Goal: Task Accomplishment & Management: Use online tool/utility

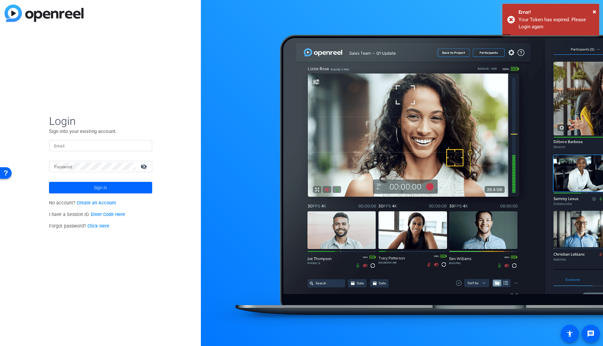
type input "[PERSON_NAME][EMAIL_ADDRESS][PERSON_NAME][DOMAIN_NAME]"
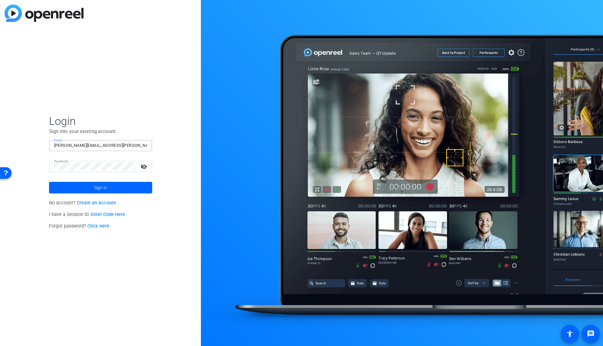
click at [102, 184] on span "Sign in" at bounding box center [100, 188] width 13 height 16
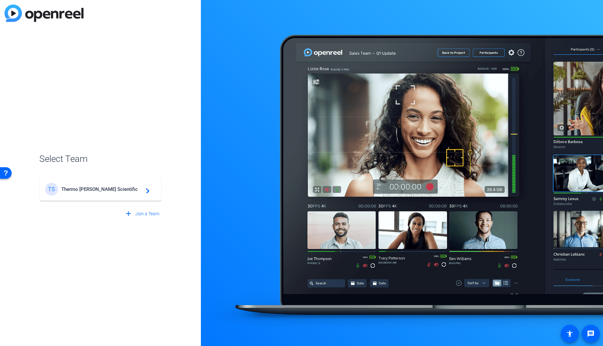
click at [101, 188] on span "Thermo [PERSON_NAME] Scientific" at bounding box center [101, 190] width 81 height 6
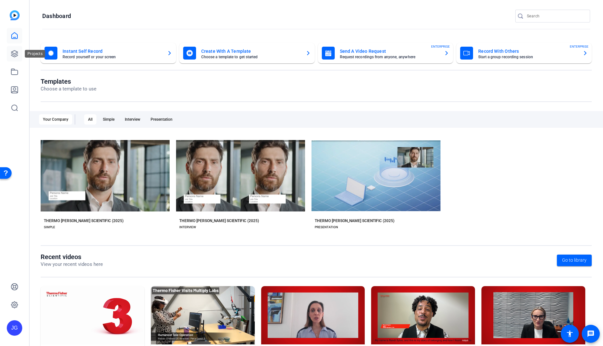
click at [14, 54] on icon at bounding box center [15, 54] width 8 height 8
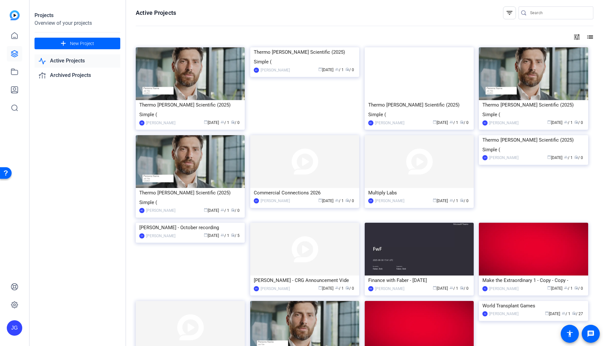
click at [579, 39] on mat-icon "tune" at bounding box center [577, 37] width 8 height 8
click at [588, 37] on div at bounding box center [301, 173] width 603 height 346
click at [589, 37] on mat-icon "list" at bounding box center [589, 37] width 8 height 8
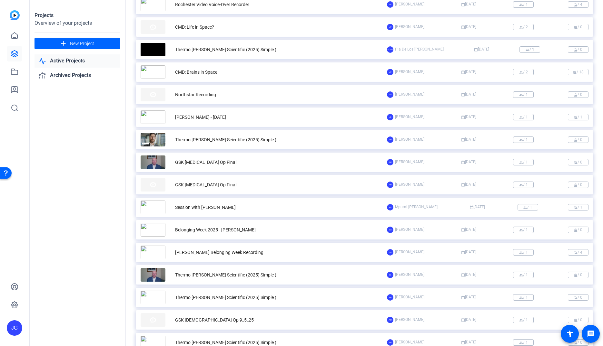
scroll to position [1162, 0]
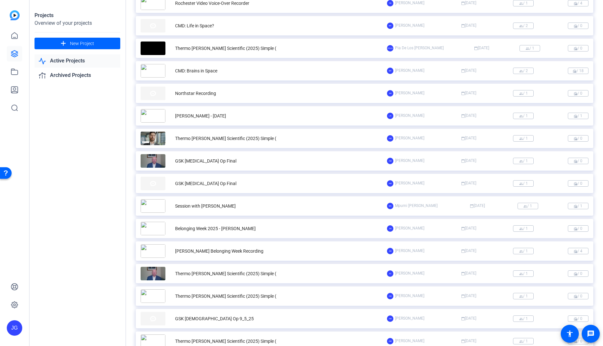
click at [235, 275] on div "Thermo [PERSON_NAME] Scientific (2025) Simple (" at bounding box center [225, 274] width 101 height 7
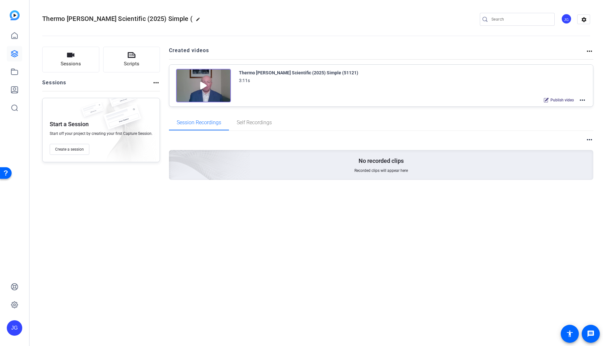
click at [206, 85] on img at bounding box center [203, 86] width 55 height 34
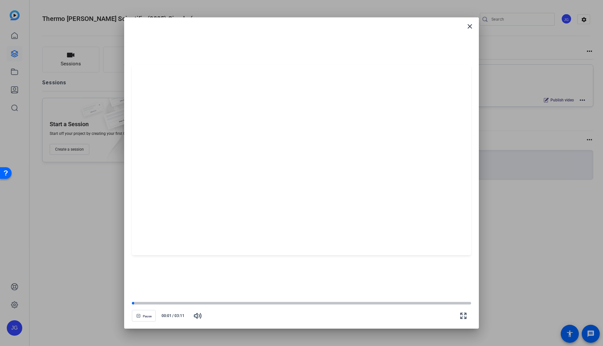
click at [443, 112] on div at bounding box center [301, 160] width 339 height 191
click at [472, 29] on mat-icon "close" at bounding box center [470, 27] width 8 height 8
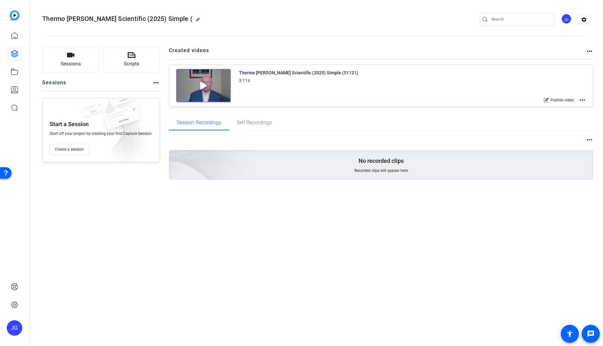
click at [583, 102] on mat-icon "more_horiz" at bounding box center [582, 100] width 8 height 8
click at [560, 107] on span "Edit in Creator" at bounding box center [558, 108] width 45 height 8
